Goal: Obtain resource: Download file/media

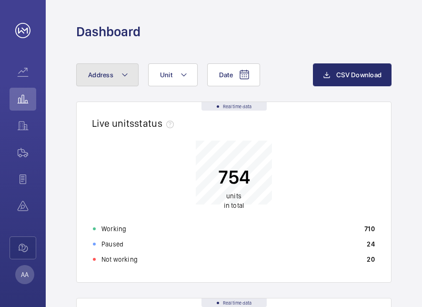
click at [115, 74] on button "Address" at bounding box center [107, 74] width 62 height 23
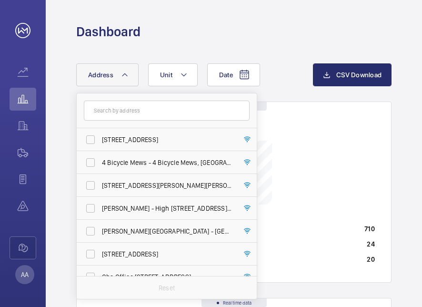
click at [111, 111] on input "text" at bounding box center [167, 111] width 166 height 20
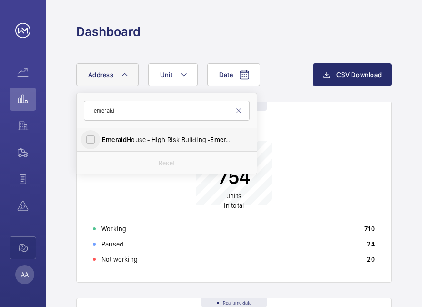
type input "emerald"
click at [90, 140] on input "[STREET_ADDRESS]" at bounding box center [90, 139] width 19 height 19
checkbox input "true"
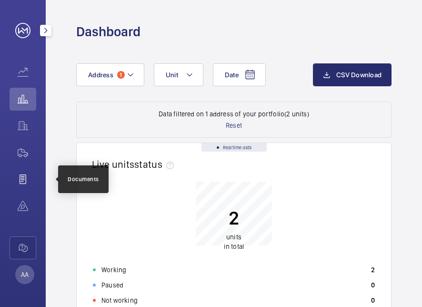
click at [27, 175] on wm-front-icon-button at bounding box center [23, 179] width 27 height 23
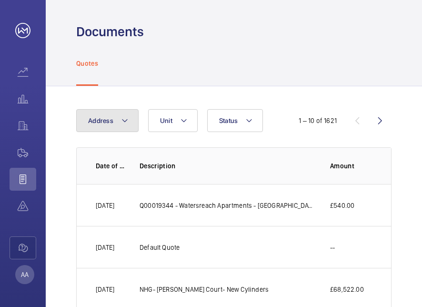
click at [111, 128] on button "Address" at bounding box center [107, 120] width 62 height 23
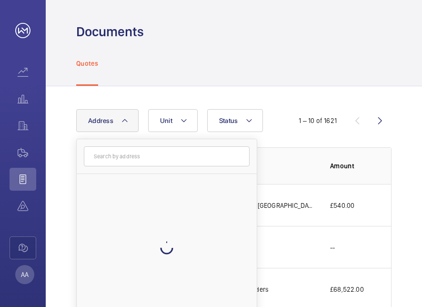
click at [110, 154] on input "text" at bounding box center [167, 156] width 166 height 20
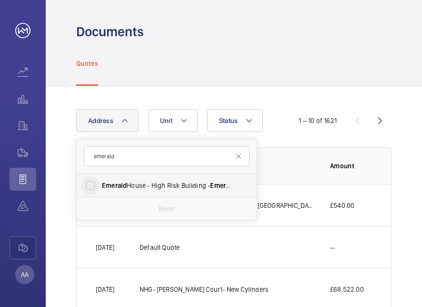
type input "emerald"
click at [91, 184] on input "[STREET_ADDRESS]" at bounding box center [90, 185] width 19 height 19
checkbox input "true"
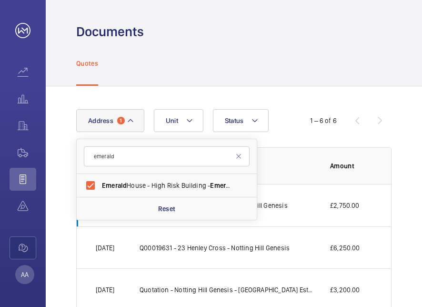
click at [400, 139] on div "Address [STREET_ADDRESS] Reset Unit Status 1 – 6 of 6 Date of issue Description…" at bounding box center [234, 272] width 377 height 373
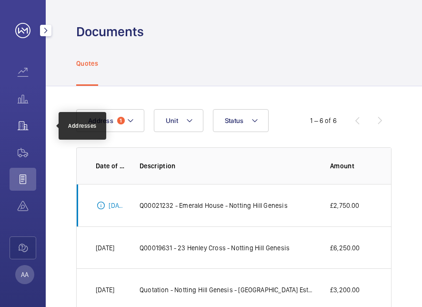
click at [24, 126] on wm-front-icon-button at bounding box center [23, 125] width 27 height 23
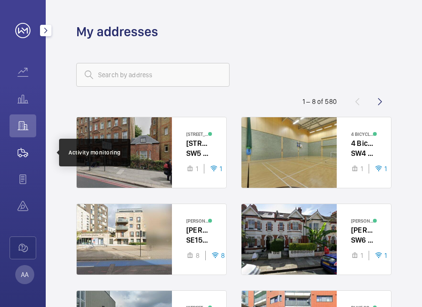
click at [26, 150] on wm-front-icon-button at bounding box center [23, 152] width 27 height 23
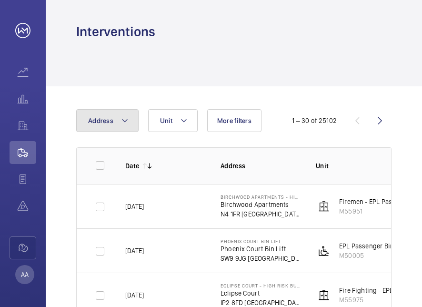
click at [130, 122] on button "Address" at bounding box center [107, 120] width 62 height 23
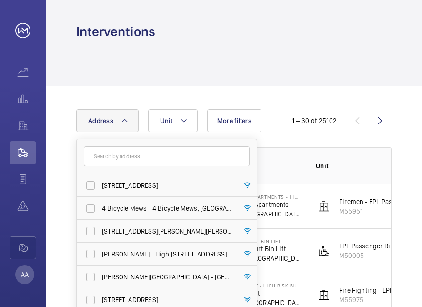
click at [108, 155] on input "text" at bounding box center [167, 156] width 166 height 20
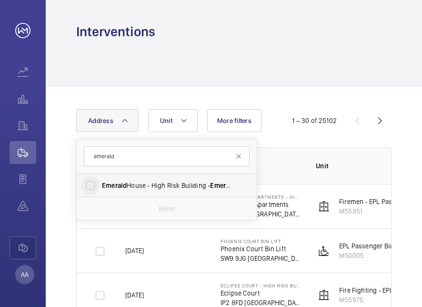
type input "emerald"
click at [92, 186] on input "[STREET_ADDRESS]" at bounding box center [90, 185] width 19 height 19
checkbox input "true"
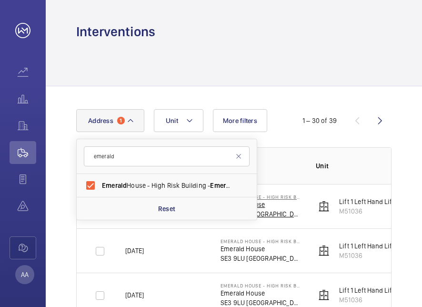
click at [295, 204] on p "Emerald House" at bounding box center [261, 205] width 80 height 10
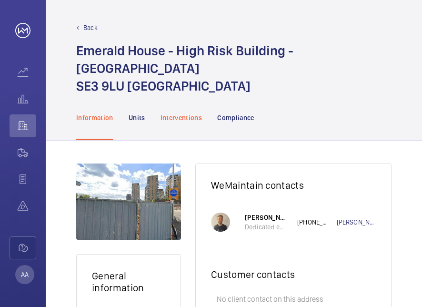
click at [181, 113] on p "Interventions" at bounding box center [182, 118] width 42 height 10
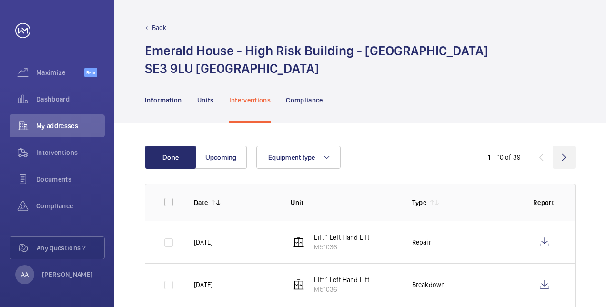
click at [422, 161] on wm-front-icon-button at bounding box center [564, 157] width 23 height 23
click at [422, 157] on wm-front-icon-button at bounding box center [541, 157] width 23 height 23
click at [235, 164] on button "Upcoming" at bounding box center [220, 157] width 51 height 23
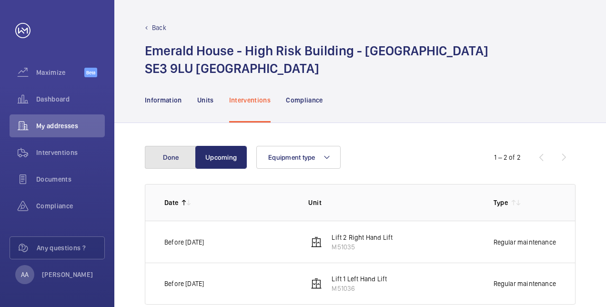
click at [171, 156] on button "Done" at bounding box center [170, 157] width 51 height 23
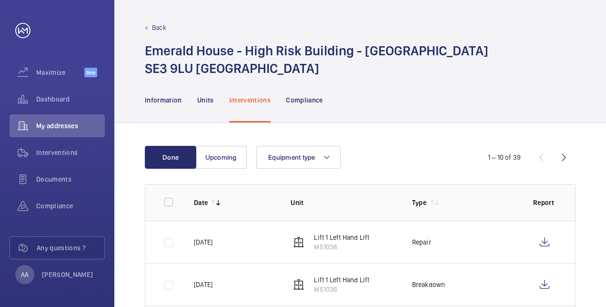
click at [422, 267] on td "Breakdown" at bounding box center [457, 284] width 121 height 42
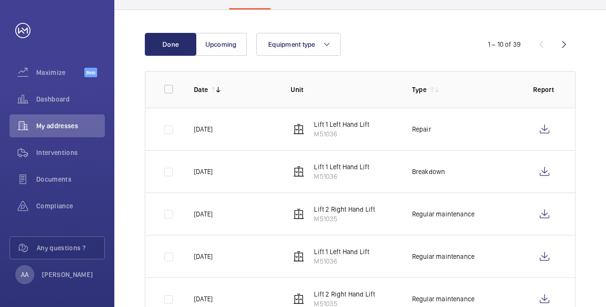
scroll to position [114, 0]
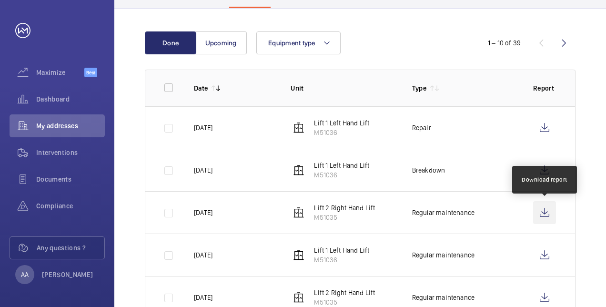
click at [422, 212] on wm-front-icon-button at bounding box center [544, 212] width 23 height 23
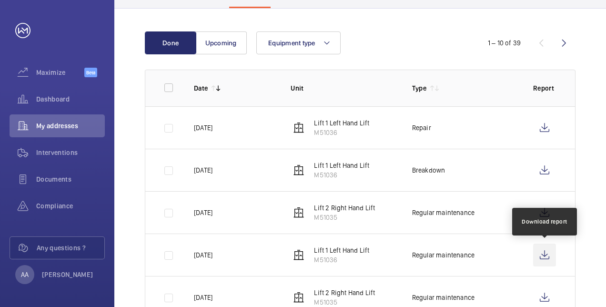
click at [422, 257] on wm-front-icon-button at bounding box center [544, 255] width 23 height 23
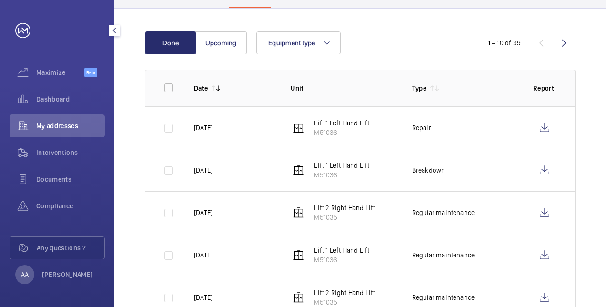
click at [83, 121] on span "My addresses" at bounding box center [70, 126] width 69 height 10
click at [62, 154] on span "Interventions" at bounding box center [70, 153] width 69 height 10
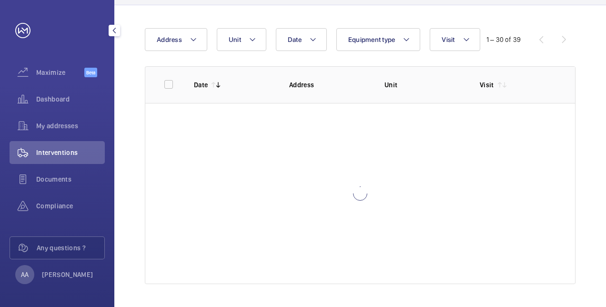
scroll to position [78, 0]
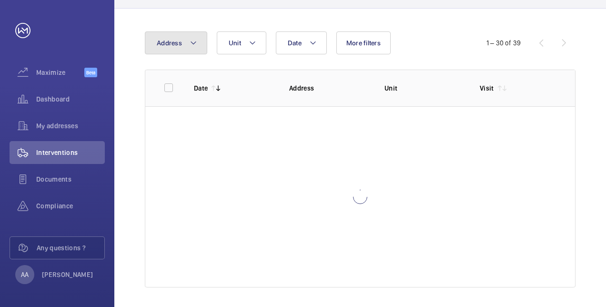
click at [194, 46] on mat-icon at bounding box center [194, 42] width 8 height 11
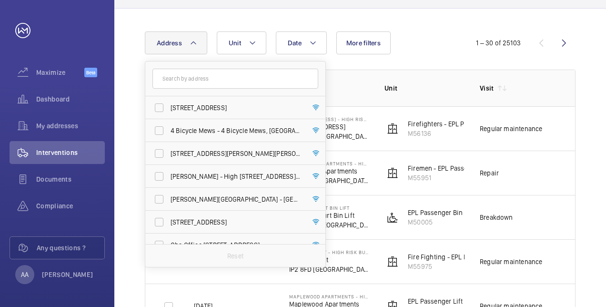
click at [183, 80] on input "text" at bounding box center [236, 79] width 166 height 20
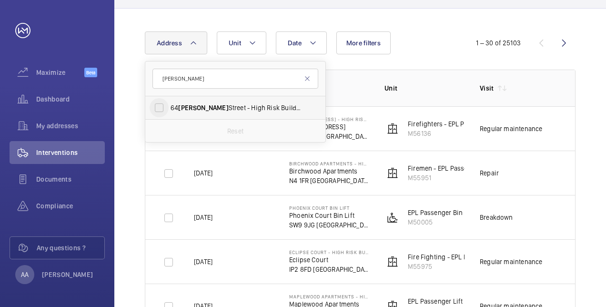
type input "[PERSON_NAME]"
click at [158, 103] on input "[STREET_ADDRESS][PERSON_NAME][PERSON_NAME]" at bounding box center [159, 107] width 19 height 19
checkbox input "true"
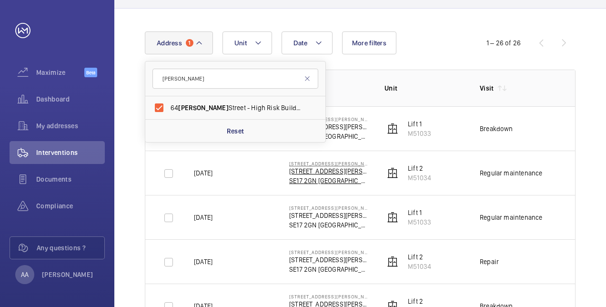
click at [302, 184] on p "SE17 2GN [GEOGRAPHIC_DATA]" at bounding box center [329, 181] width 80 height 10
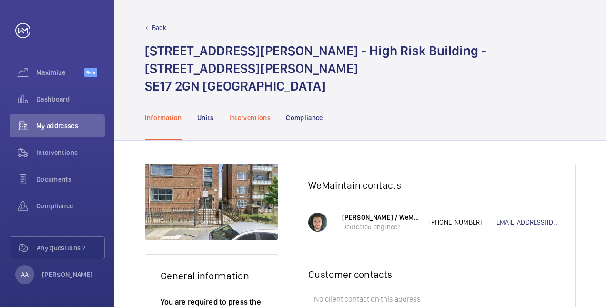
click at [254, 113] on p "Interventions" at bounding box center [250, 118] width 42 height 10
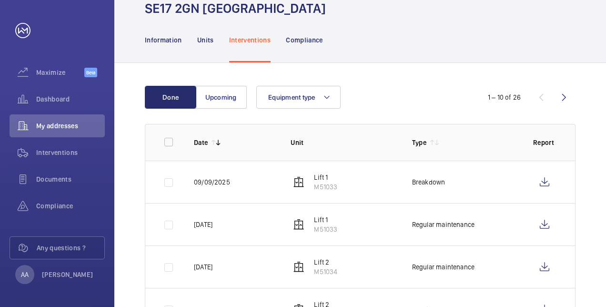
scroll to position [95, 0]
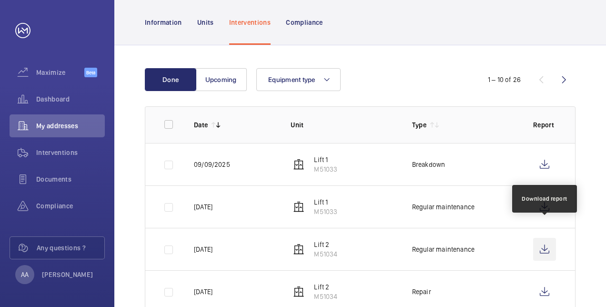
click at [422, 238] on wm-front-icon-button at bounding box center [544, 249] width 23 height 23
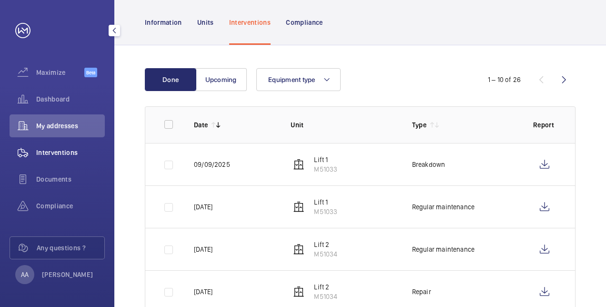
click at [62, 152] on span "Interventions" at bounding box center [70, 153] width 69 height 10
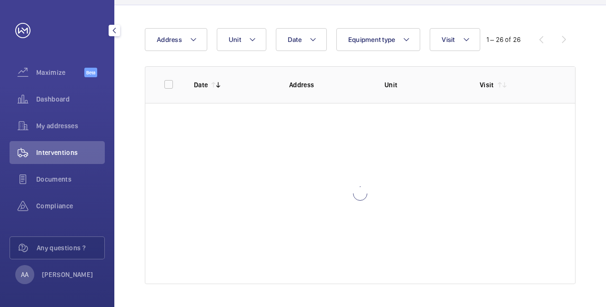
scroll to position [58, 0]
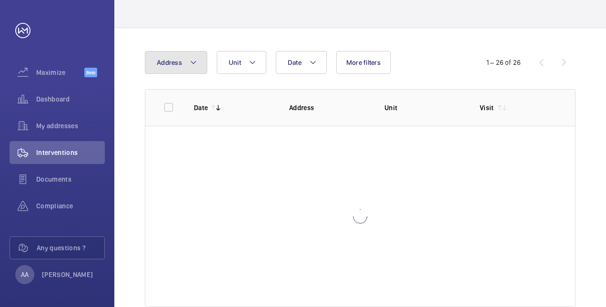
click at [190, 64] on mat-icon at bounding box center [194, 62] width 8 height 11
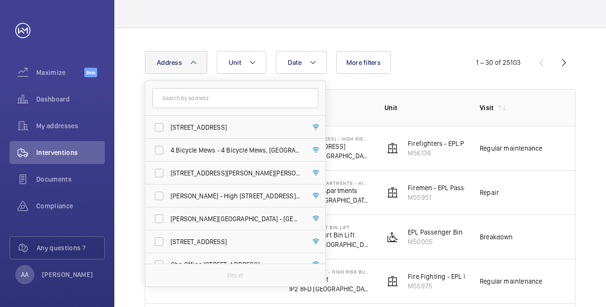
click at [180, 94] on input "text" at bounding box center [236, 98] width 166 height 20
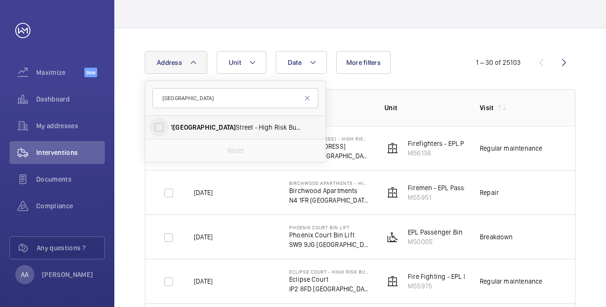
type input "[GEOGRAPHIC_DATA]"
click at [162, 126] on input "[STREET_ADDRESS][PERSON_NAME]" at bounding box center [159, 127] width 19 height 19
checkbox input "true"
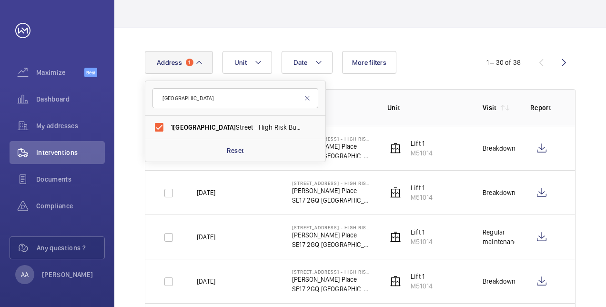
click at [345, 169] on td "[STREET_ADDRESS][PERSON_NAME]" at bounding box center [324, 148] width 95 height 44
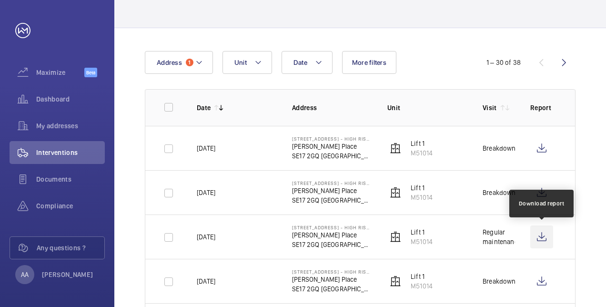
click at [422, 234] on wm-front-icon-button at bounding box center [541, 236] width 23 height 23
